Goal: Task Accomplishment & Management: Manage account settings

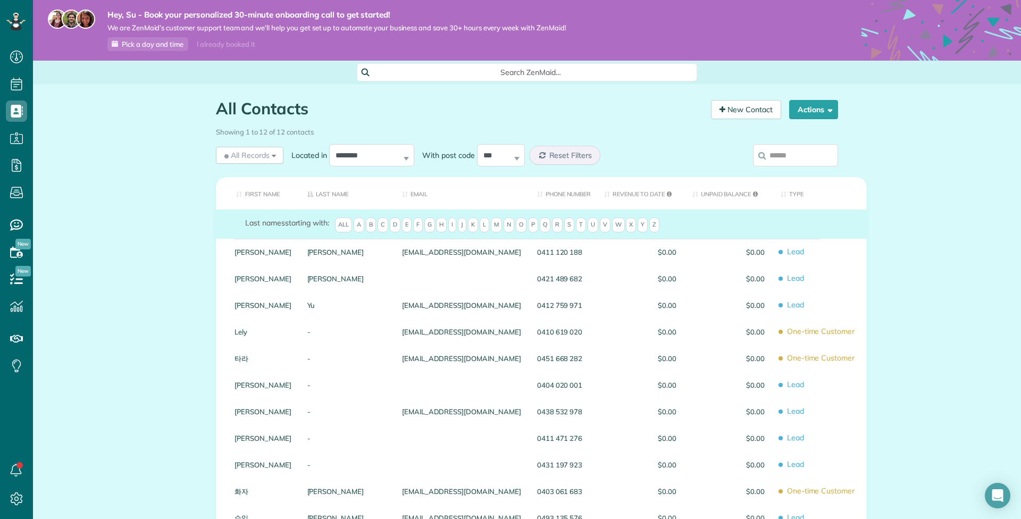
scroll to position [5, 5]
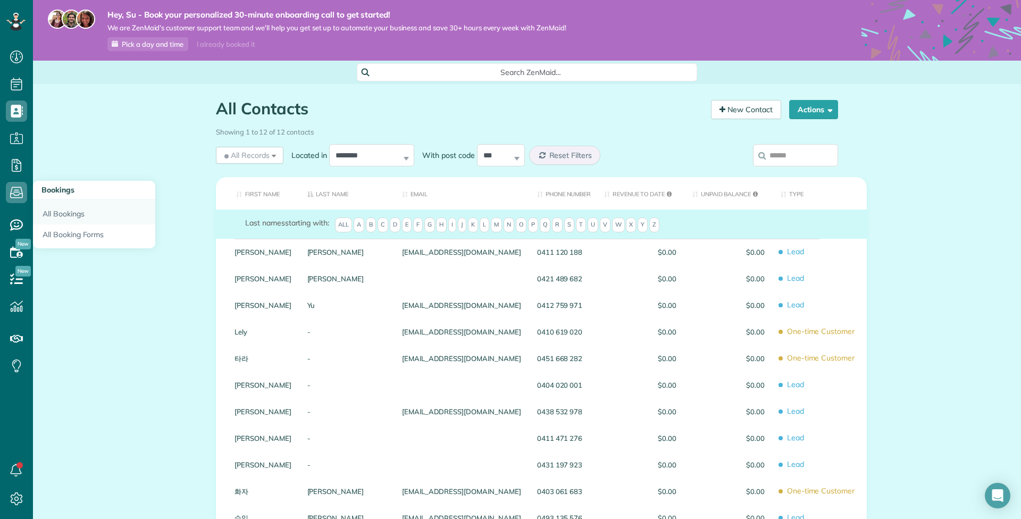
click at [63, 217] on link "All Bookings" at bounding box center [94, 212] width 122 height 24
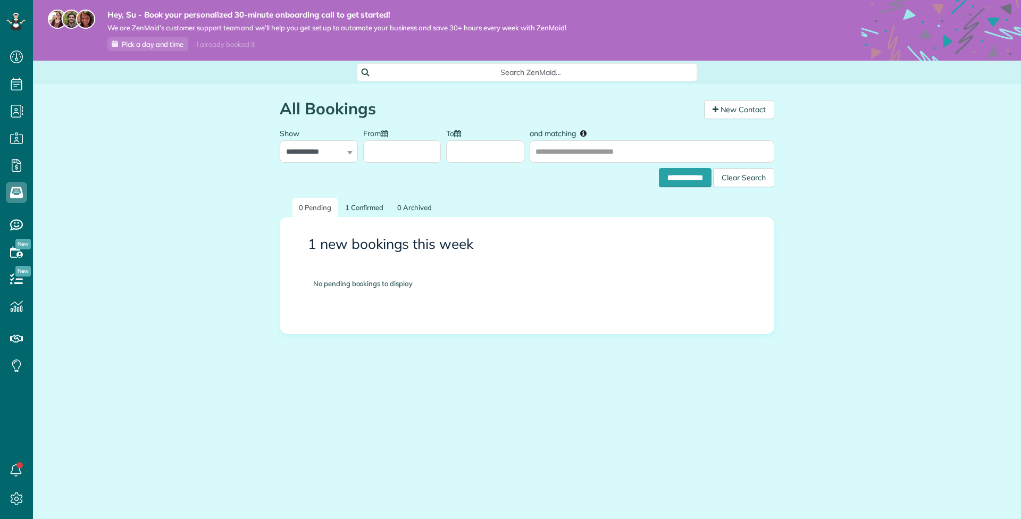
scroll to position [5, 5]
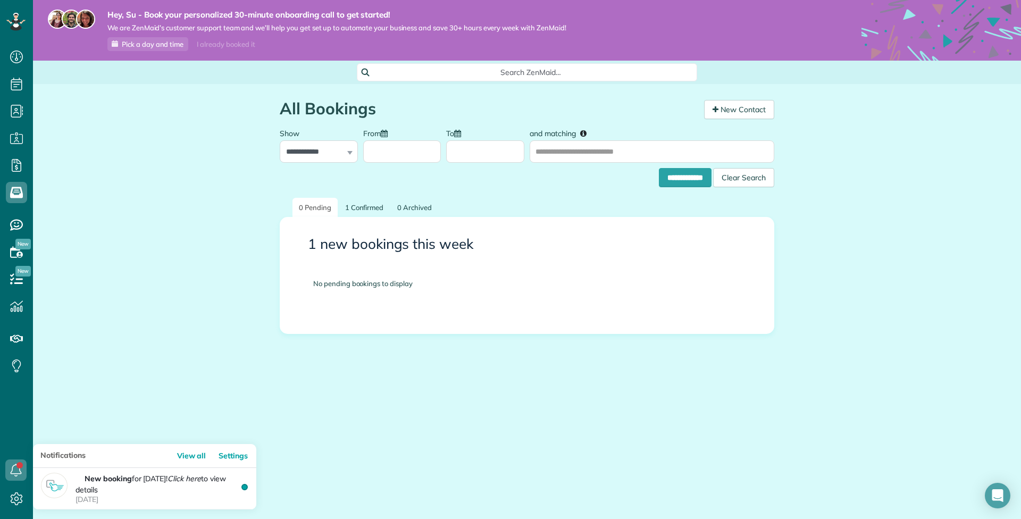
click at [12, 468] on icon at bounding box center [15, 469] width 21 height 21
click at [132, 477] on strong "New booking" at bounding box center [108, 479] width 47 height 10
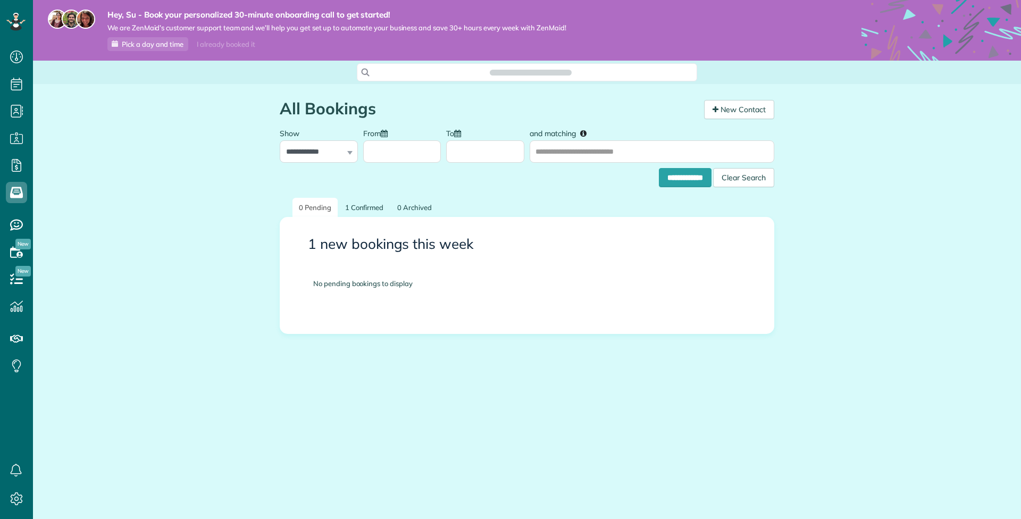
scroll to position [5, 5]
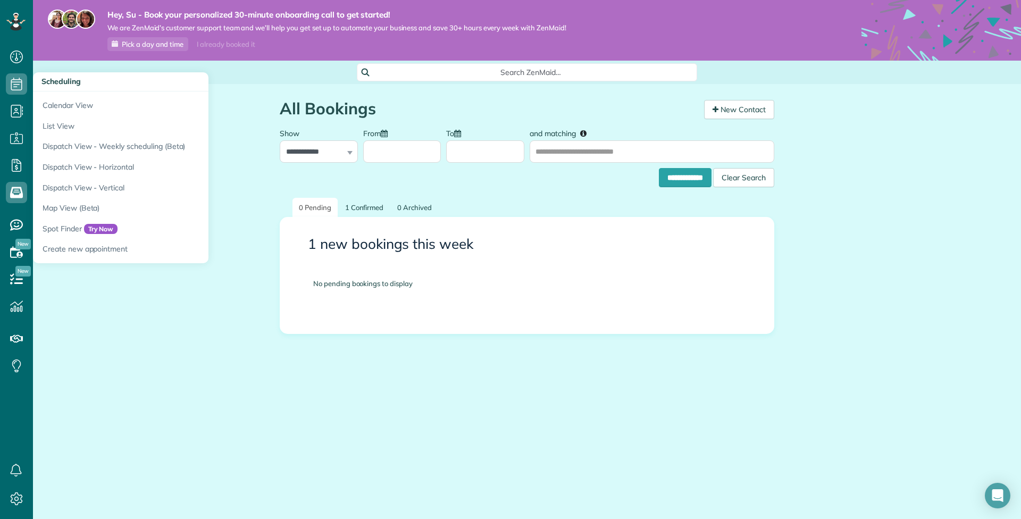
click at [15, 83] on icon at bounding box center [16, 83] width 21 height 21
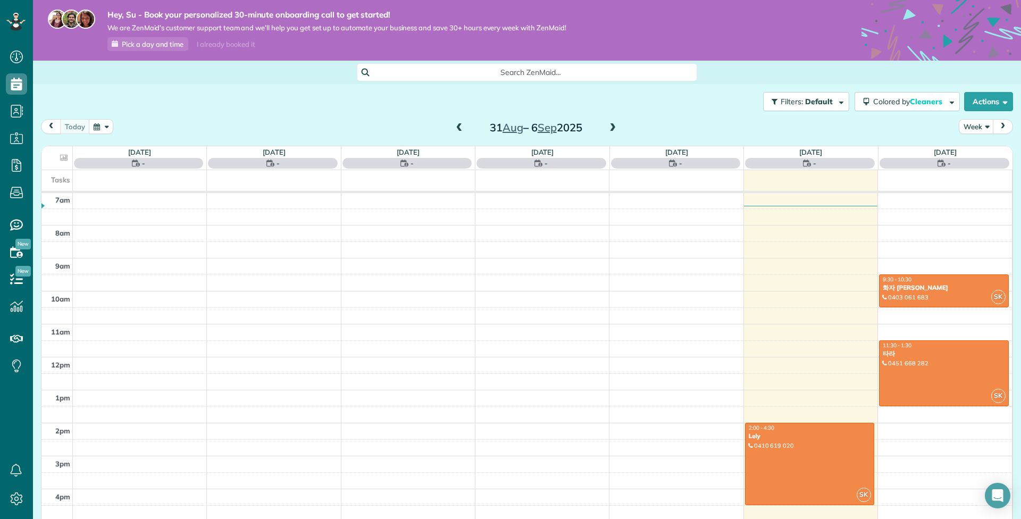
scroll to position [231, 0]
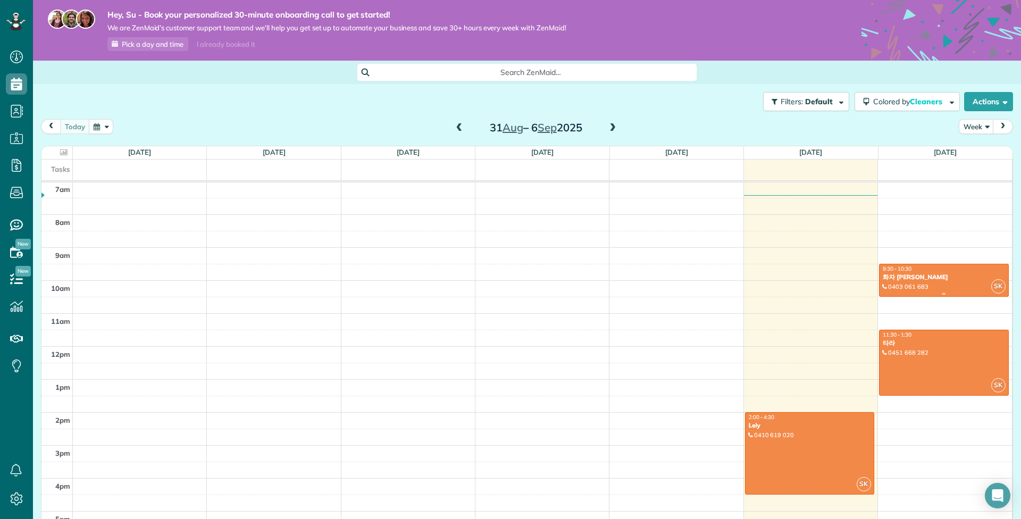
click at [912, 272] on span "9:30 - 10:30" at bounding box center [897, 268] width 29 height 7
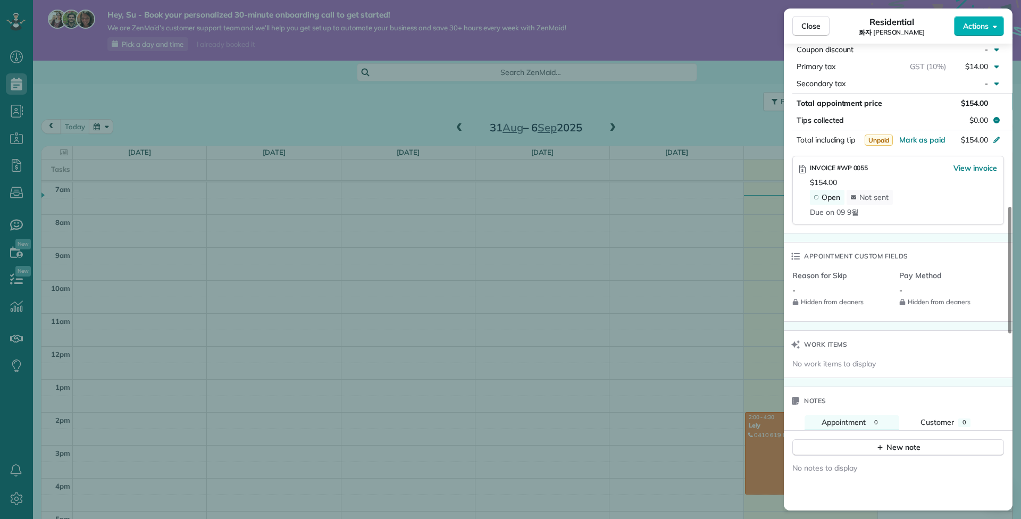
scroll to position [589, 0]
click at [978, 173] on span "View invoice" at bounding box center [976, 167] width 44 height 11
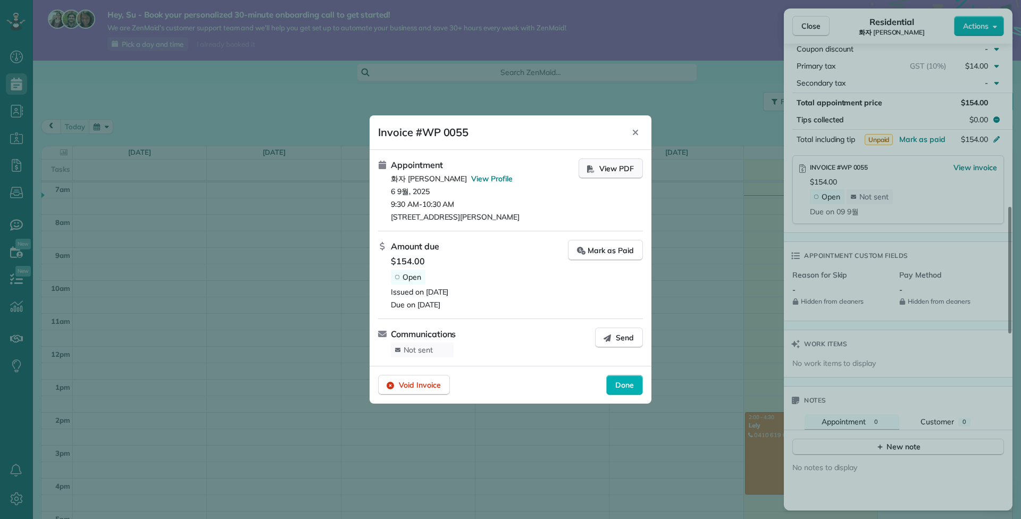
click at [599, 163] on span "View PDF" at bounding box center [616, 168] width 35 height 11
click at [620, 343] on span "Send" at bounding box center [625, 337] width 18 height 11
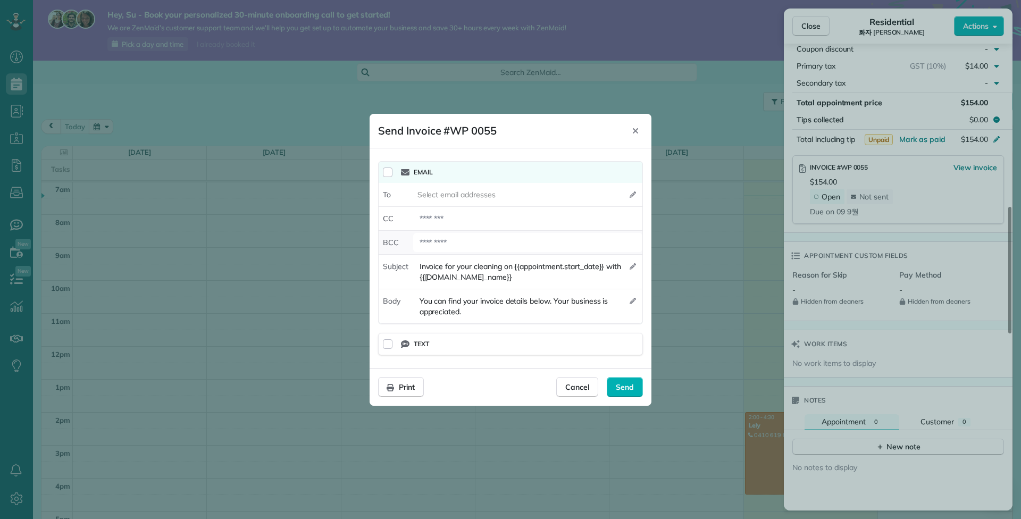
click at [516, 233] on div at bounding box center [527, 242] width 229 height 19
type div "**********"
click at [506, 187] on div "Select email addresses" at bounding box center [461, 192] width 89 height 11
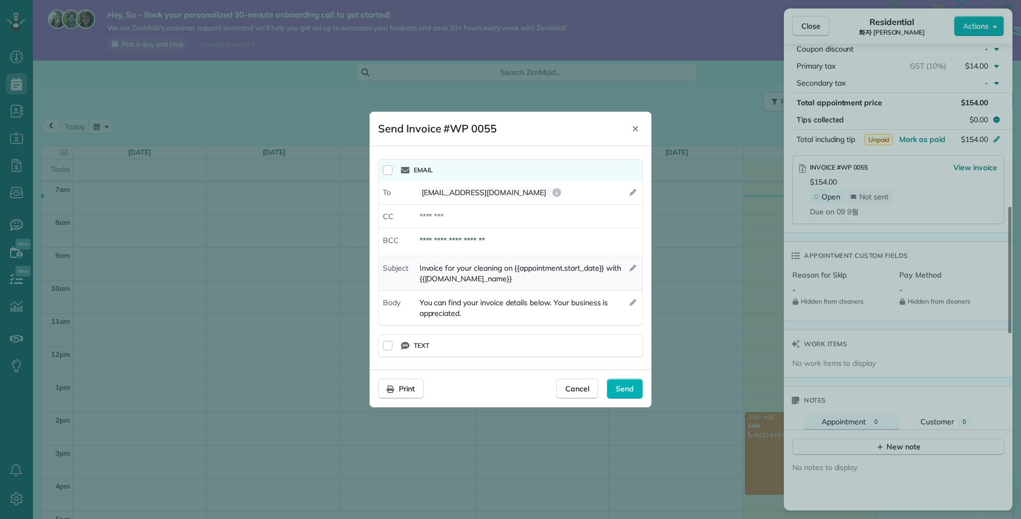
click at [631, 265] on icon "button" at bounding box center [633, 268] width 6 height 6
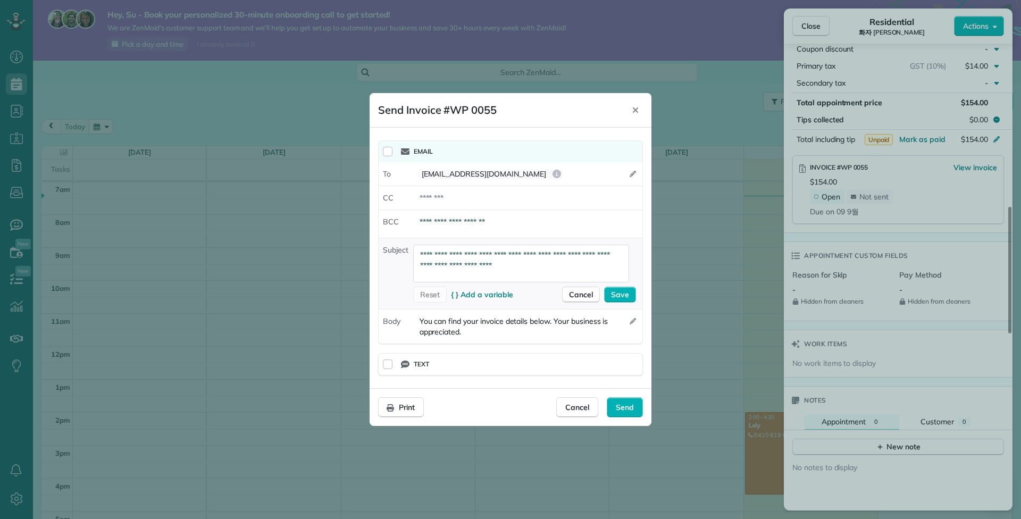
scroll to position [12, 0]
click at [536, 260] on textarea "**********" at bounding box center [521, 264] width 216 height 38
click at [576, 271] on textarea "**********" at bounding box center [521, 264] width 216 height 38
type textarea "**********"
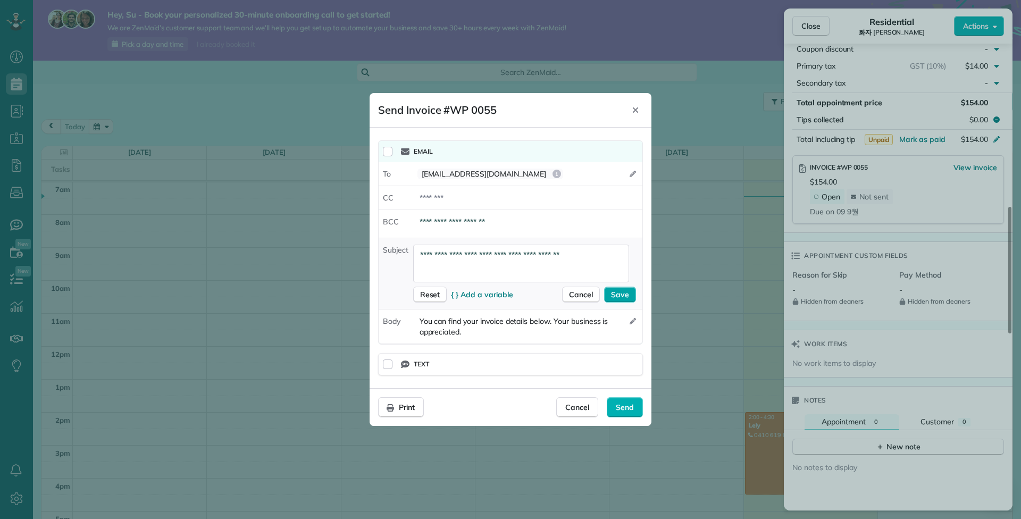
click at [624, 298] on span "Save" at bounding box center [620, 294] width 18 height 11
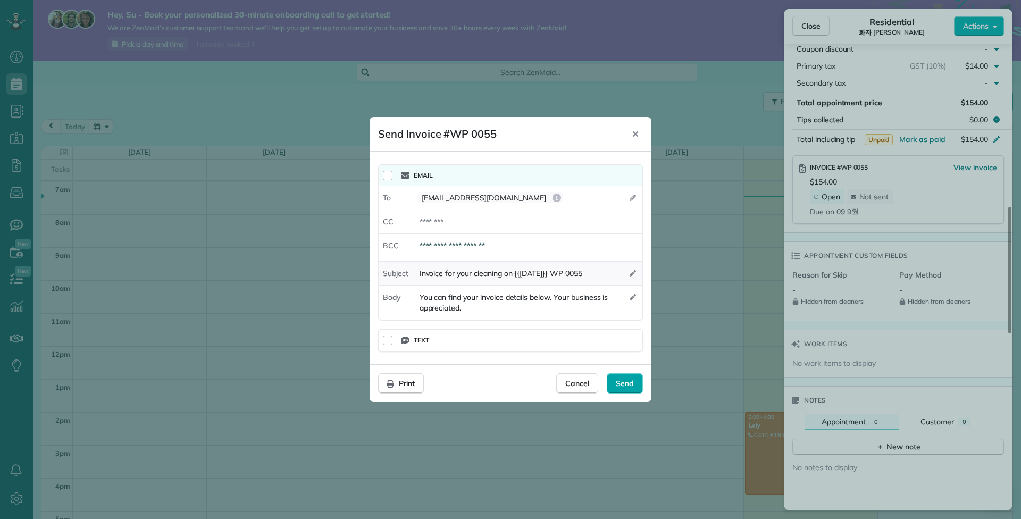
click at [621, 389] on span "Send" at bounding box center [625, 383] width 18 height 11
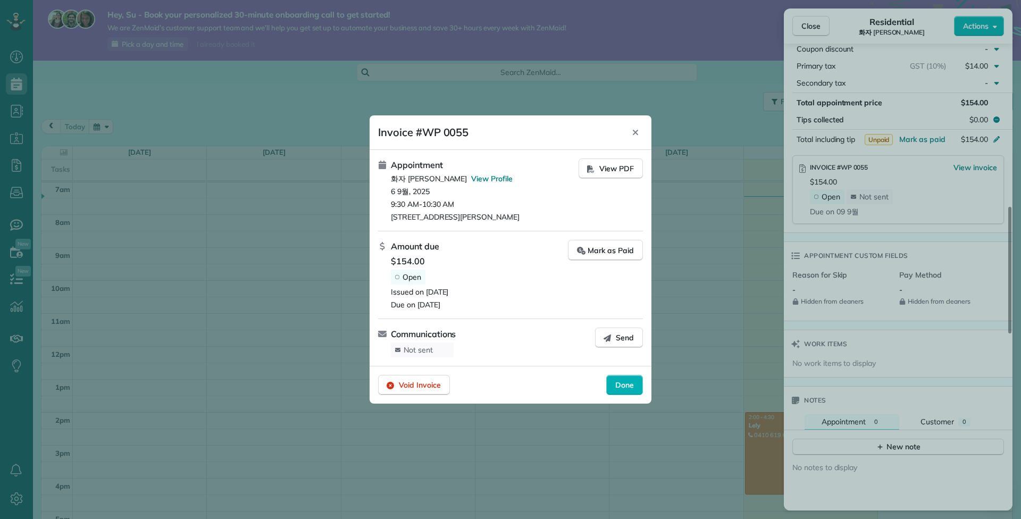
click at [621, 390] on span "Done" at bounding box center [624, 385] width 19 height 11
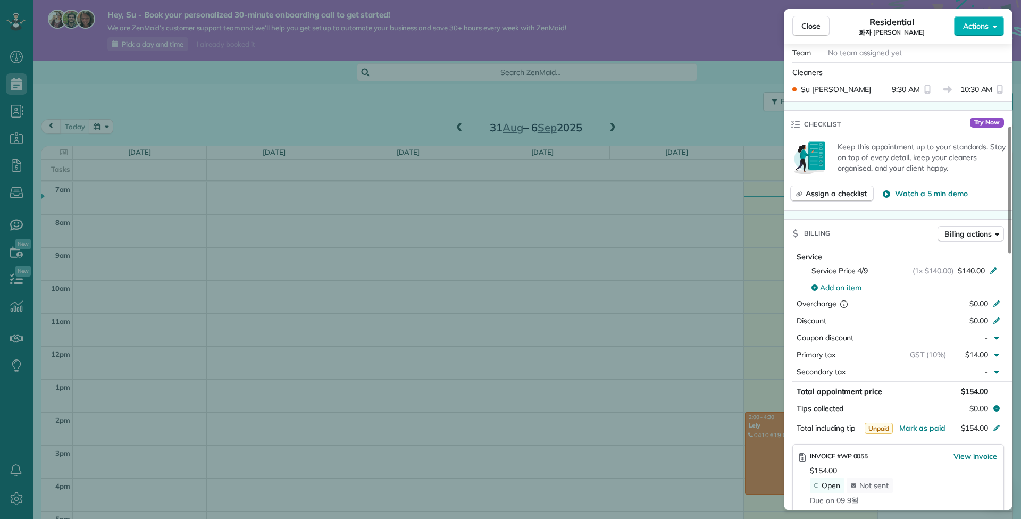
scroll to position [295, 0]
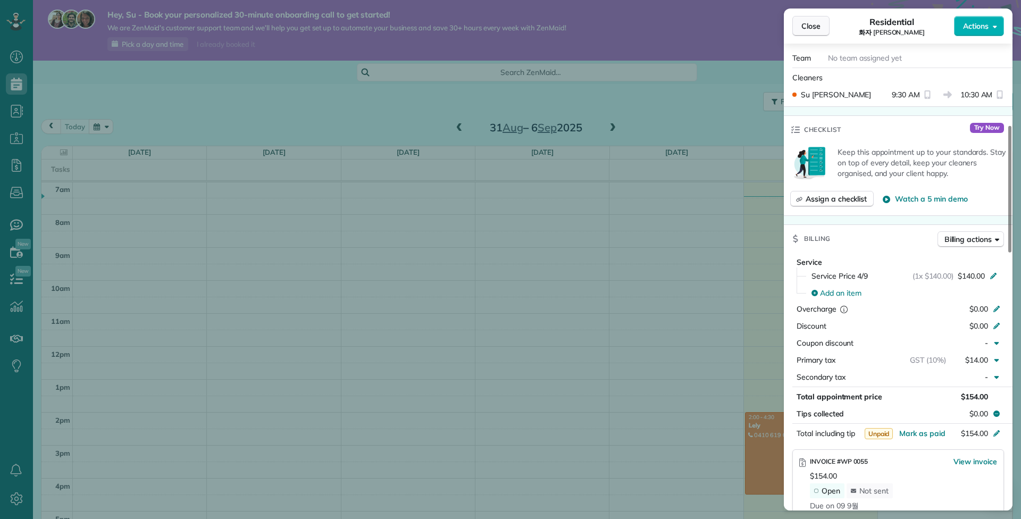
click at [813, 26] on span "Close" at bounding box center [810, 26] width 19 height 11
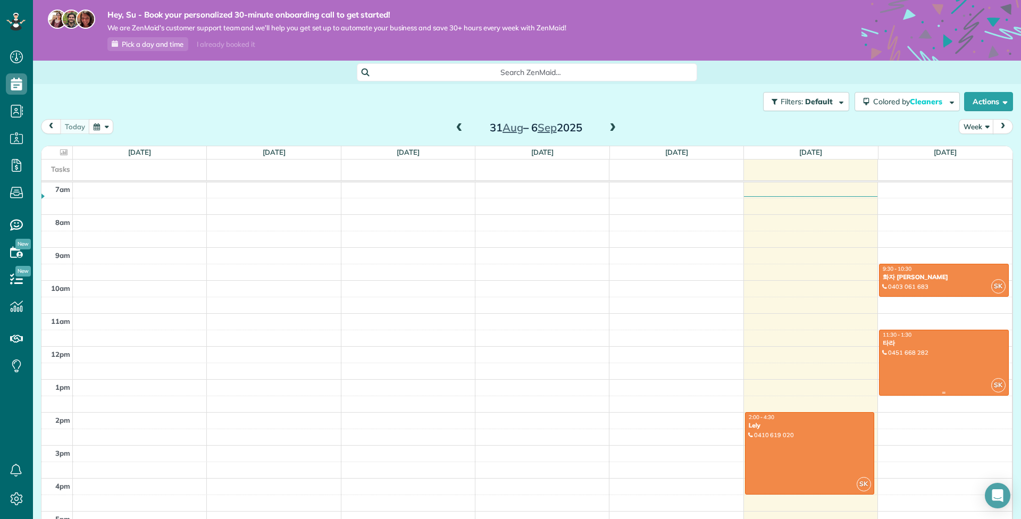
click at [918, 347] on div "타라" at bounding box center [943, 342] width 123 height 7
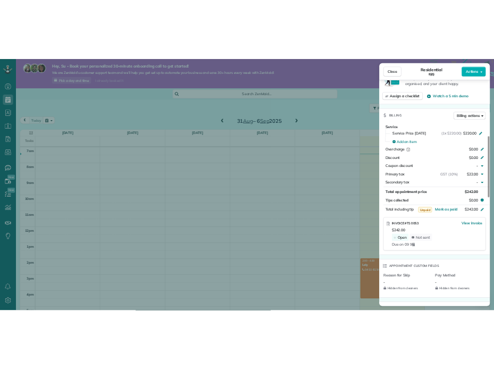
scroll to position [419, 0]
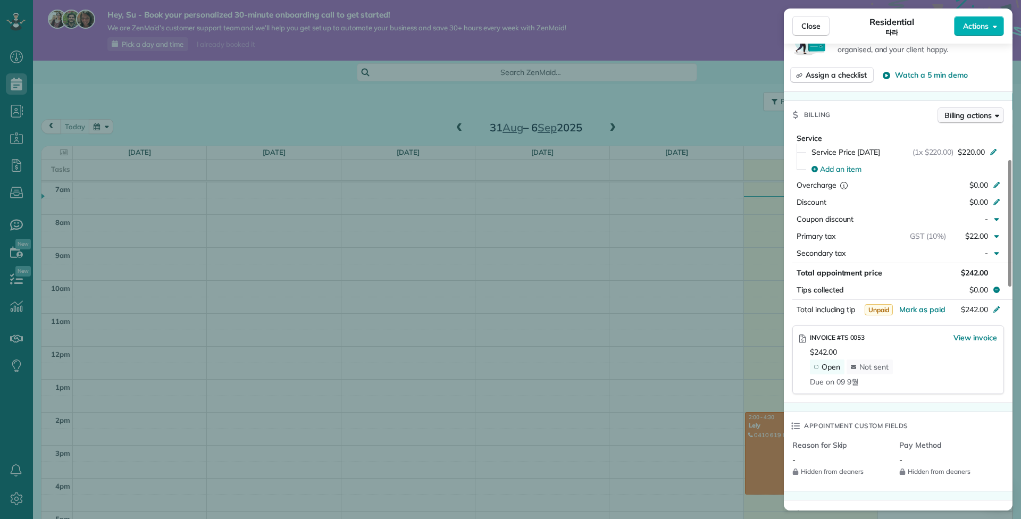
click at [950, 121] on span "Billing actions" at bounding box center [968, 115] width 47 height 11
click at [922, 307] on span "Manage or send invoice…" at bounding box center [933, 302] width 86 height 11
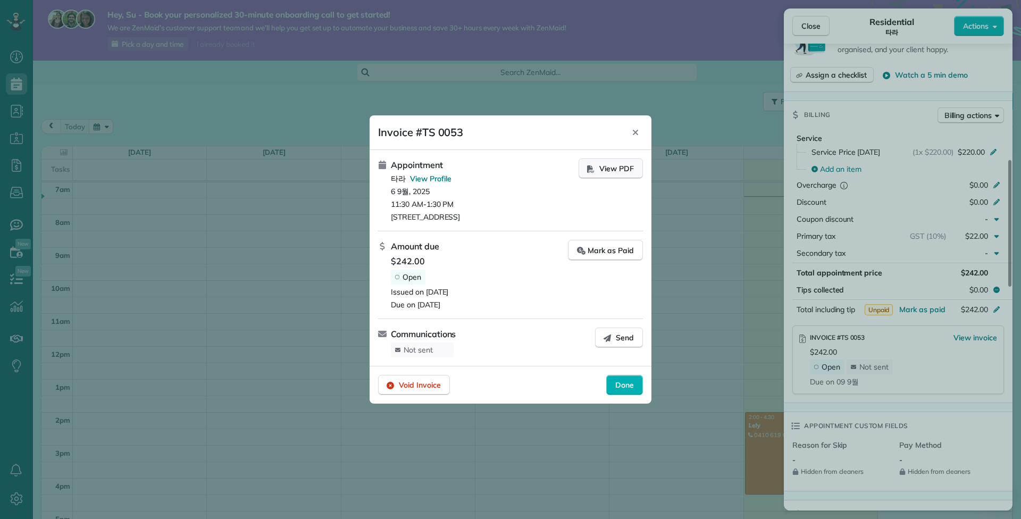
click at [599, 163] on span "View PDF" at bounding box center [616, 168] width 35 height 11
click at [616, 343] on span "Send" at bounding box center [625, 337] width 18 height 11
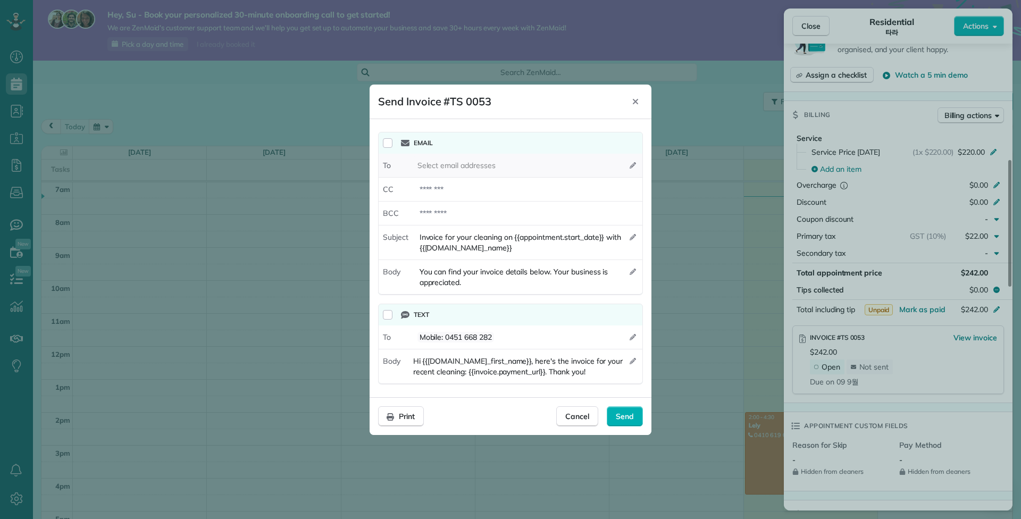
click at [563, 156] on div "Select email addresses" at bounding box center [527, 165] width 229 height 19
click at [486, 204] on div at bounding box center [527, 213] width 229 height 19
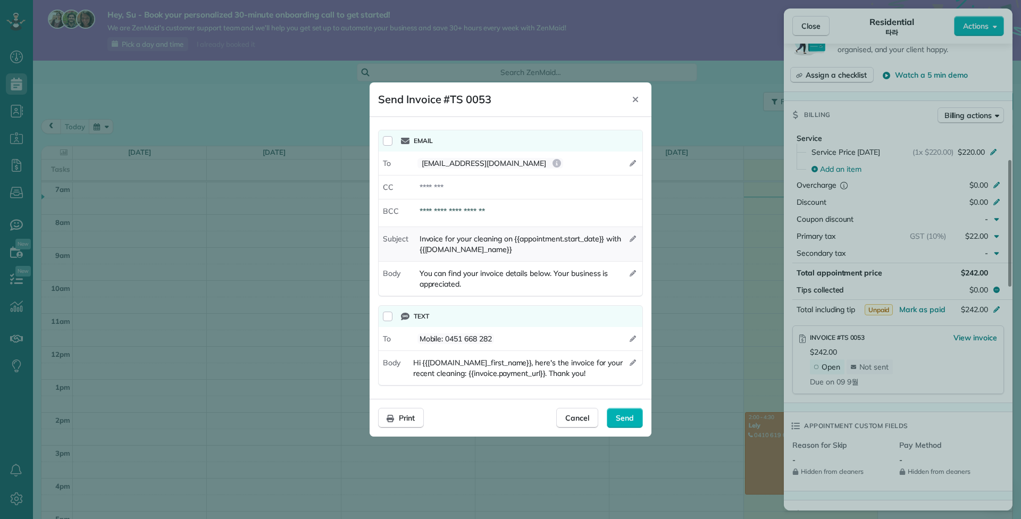
type div "**********"
click at [632, 236] on icon "button" at bounding box center [633, 239] width 6 height 6
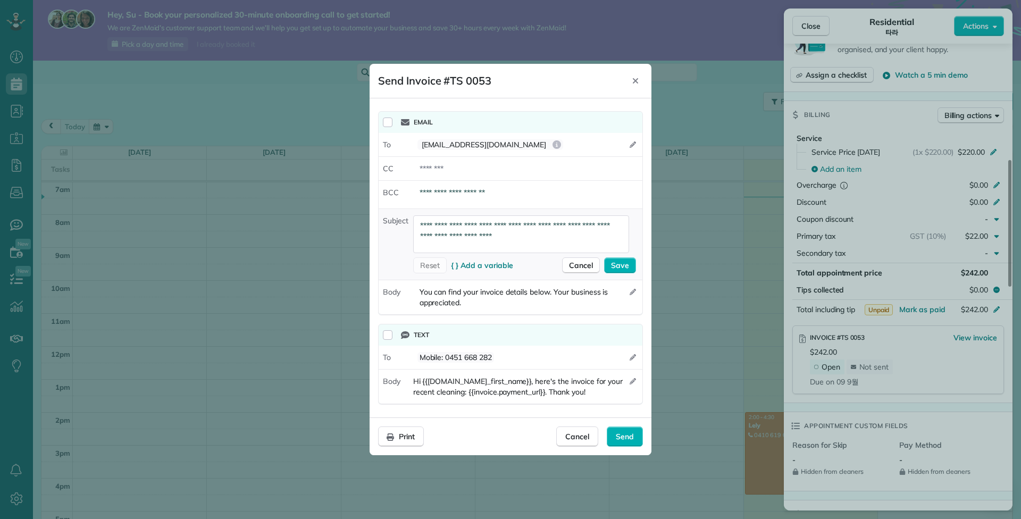
drag, startPoint x: 537, startPoint y: 225, endPoint x: 553, endPoint y: 229, distance: 16.4
click at [537, 225] on textarea "**********" at bounding box center [521, 234] width 216 height 38
click at [572, 228] on textarea "**********" at bounding box center [521, 234] width 216 height 38
drag, startPoint x: 572, startPoint y: 228, endPoint x: 427, endPoint y: 225, distance: 145.2
click at [427, 225] on textarea "**********" at bounding box center [521, 234] width 216 height 38
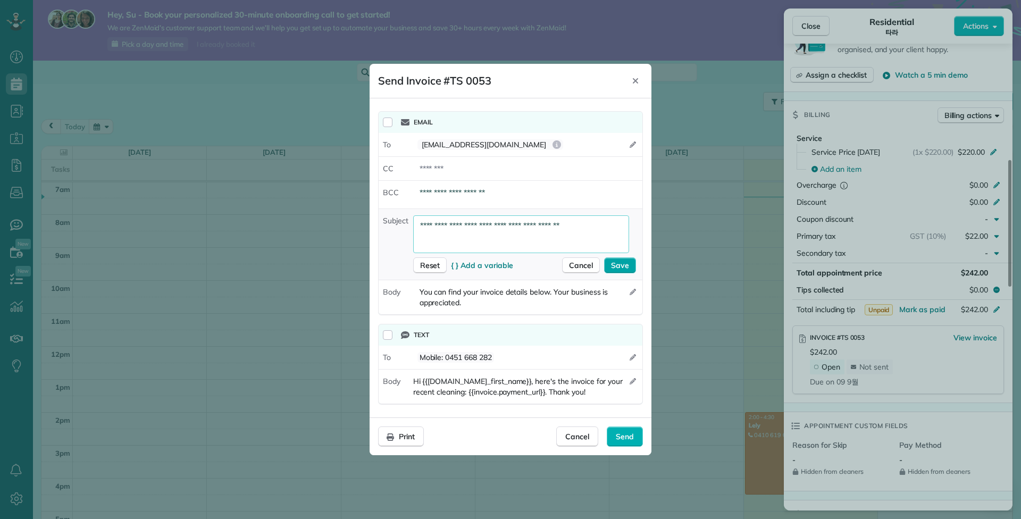
type textarea "**********"
click at [615, 260] on span "Save" at bounding box center [620, 265] width 18 height 11
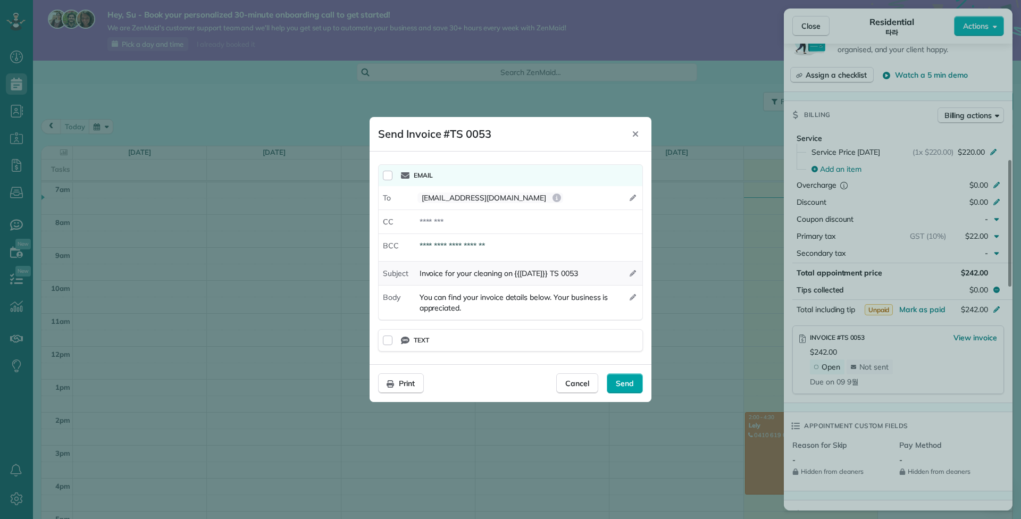
click at [620, 389] on span "Send" at bounding box center [625, 383] width 18 height 11
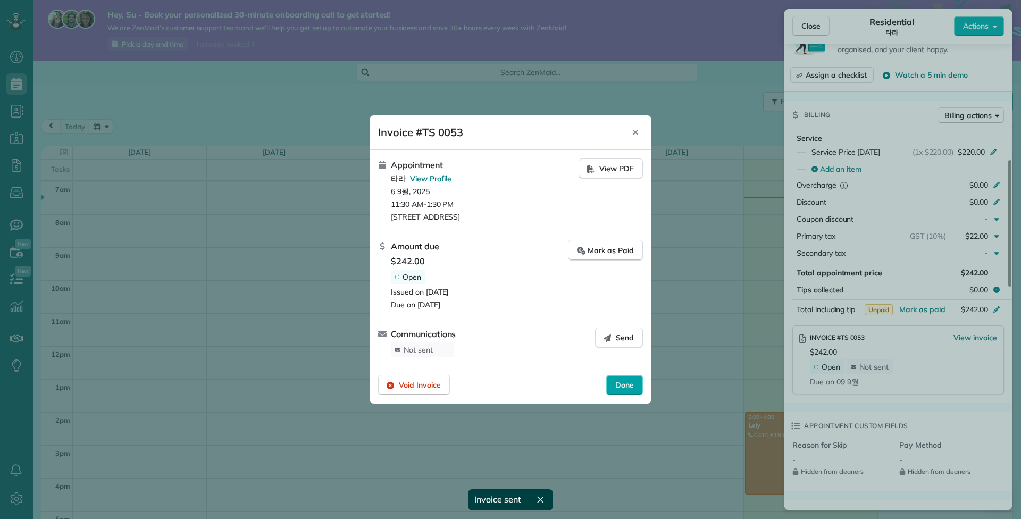
click at [617, 390] on span "Done" at bounding box center [624, 385] width 19 height 11
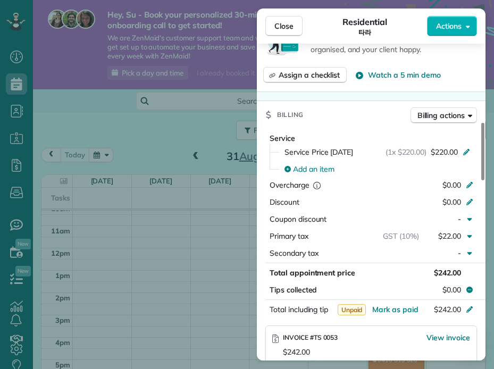
scroll to position [369, 33]
click at [294, 30] on span "Close" at bounding box center [283, 26] width 19 height 11
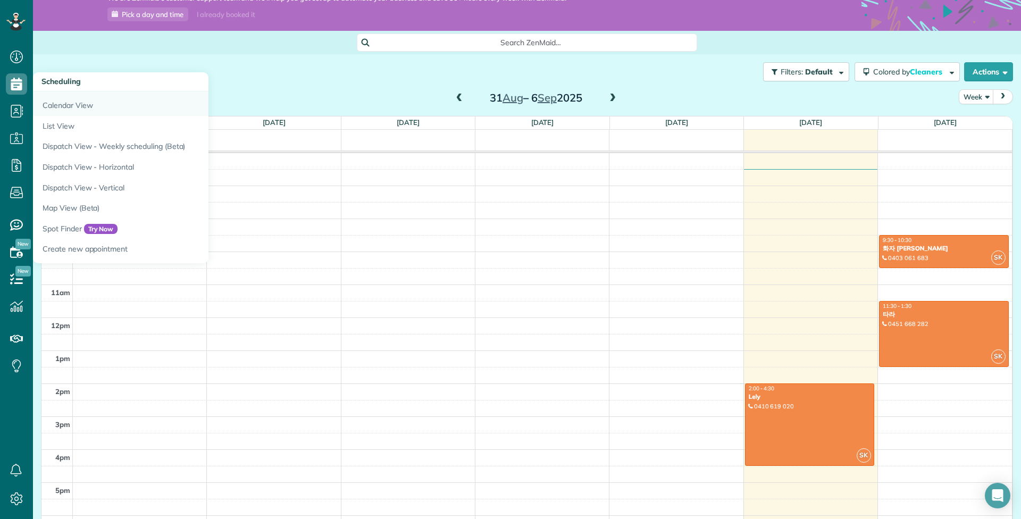
click at [63, 113] on link "Calendar View" at bounding box center [166, 103] width 266 height 24
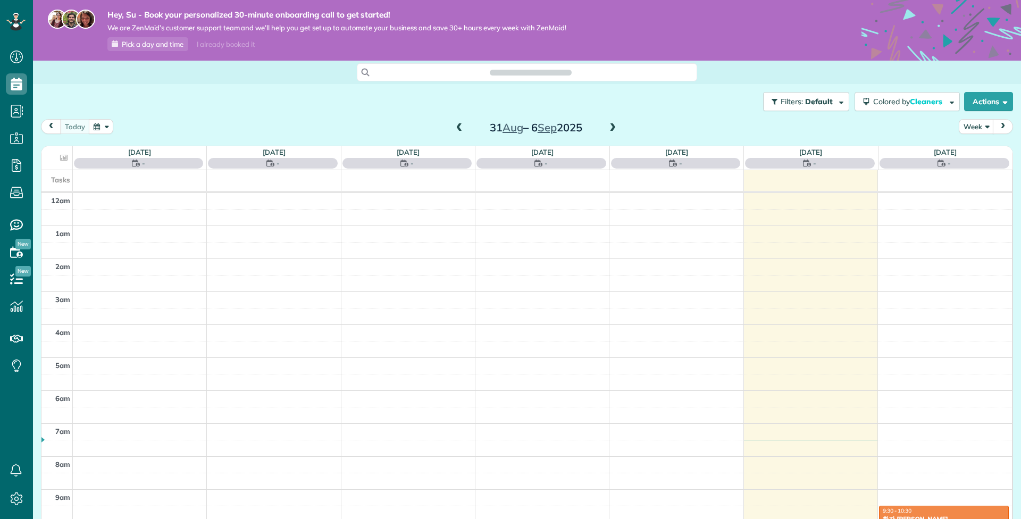
scroll to position [231, 0]
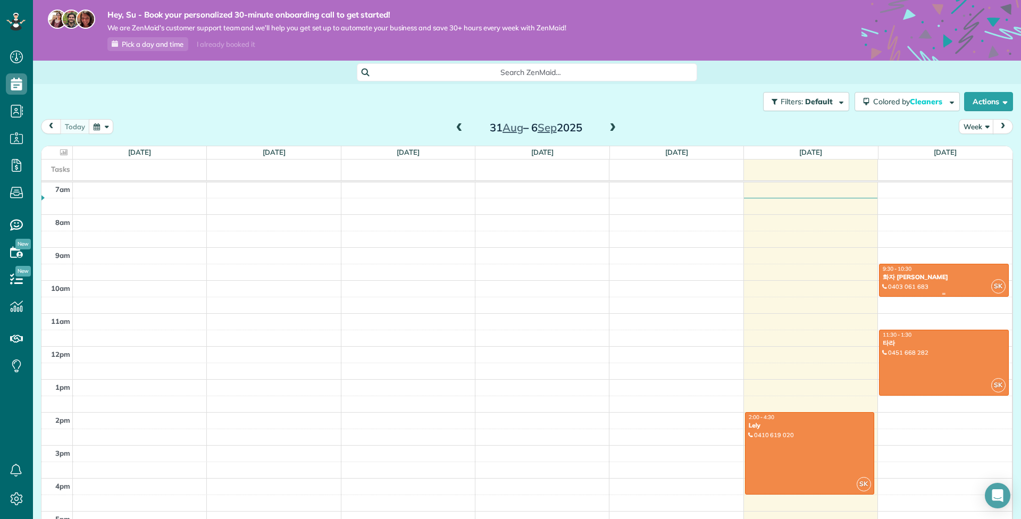
click at [934, 281] on div "9:30 - 10:30 화자 [PERSON_NAME]" at bounding box center [943, 272] width 123 height 15
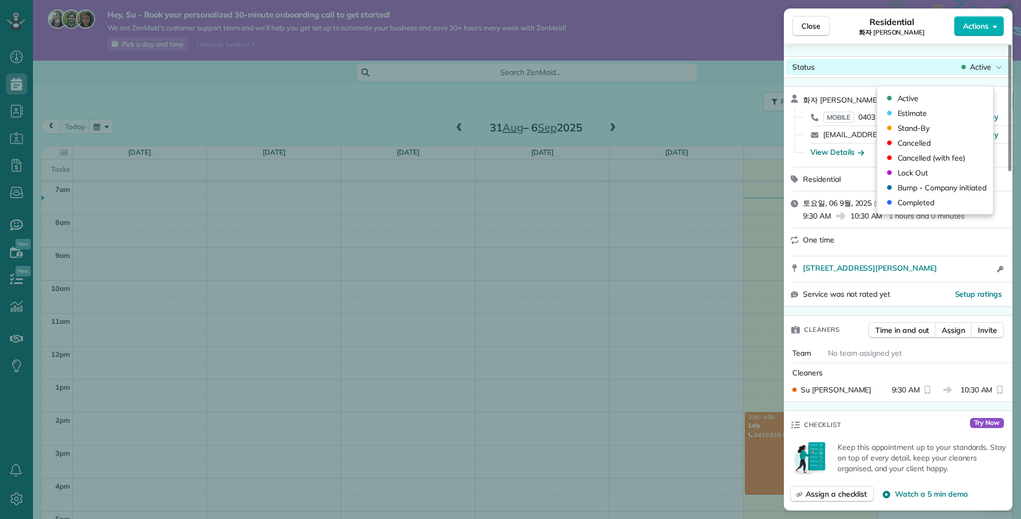
click at [996, 72] on icon at bounding box center [999, 67] width 6 height 11
click at [549, 244] on div "Close Residential 화자 박 Actions Status Active 화자 [PERSON_NAME] · Open profile MO…" at bounding box center [510, 259] width 1021 height 519
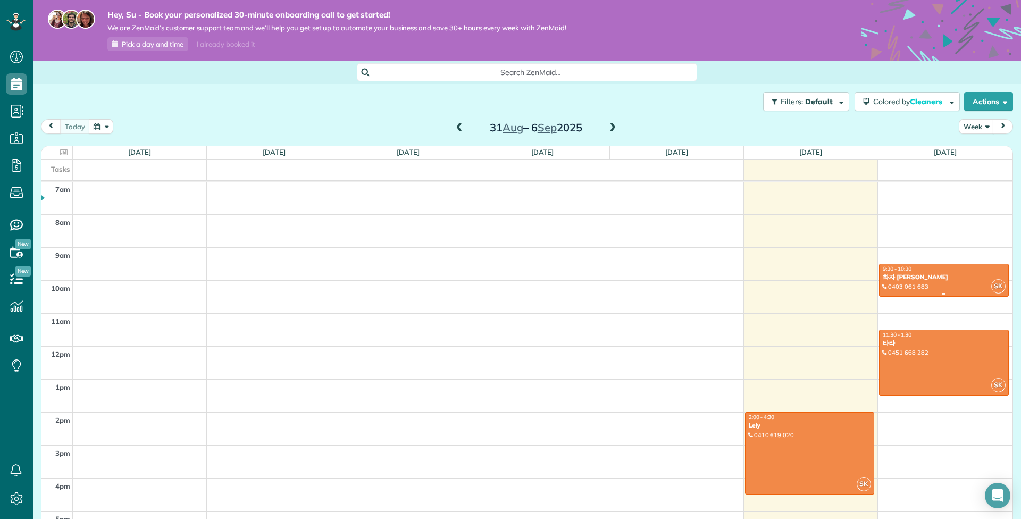
click at [941, 281] on div "화자 [PERSON_NAME]" at bounding box center [943, 276] width 123 height 7
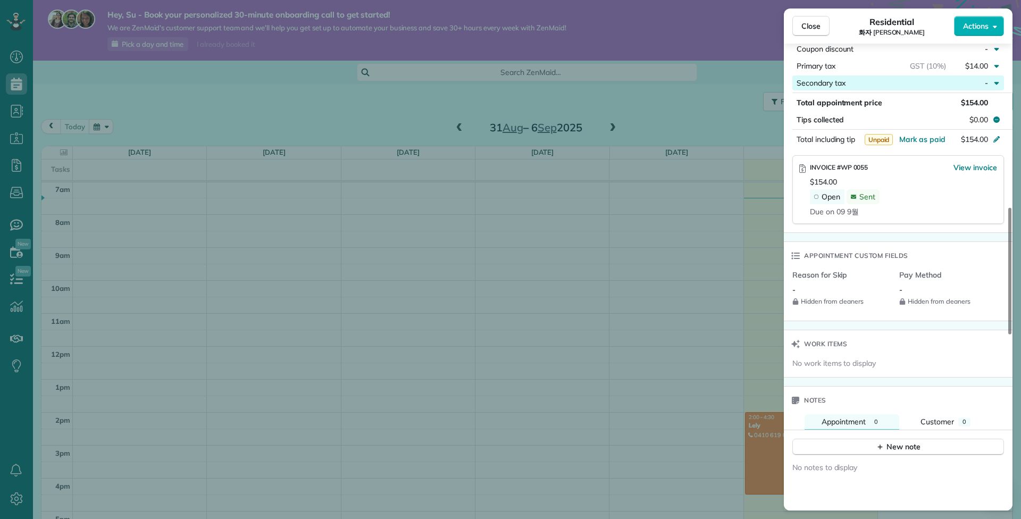
scroll to position [597, 0]
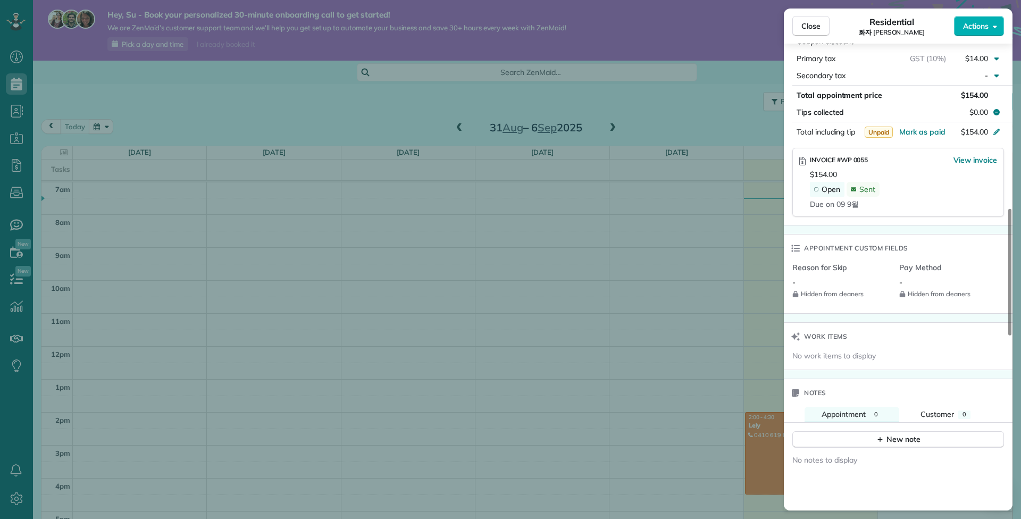
click at [536, 270] on div "Close Residential 화자 박 Actions Status Active 화자 [PERSON_NAME] · Open profile MO…" at bounding box center [510, 259] width 1021 height 519
